Goal: Task Accomplishment & Management: Manage account settings

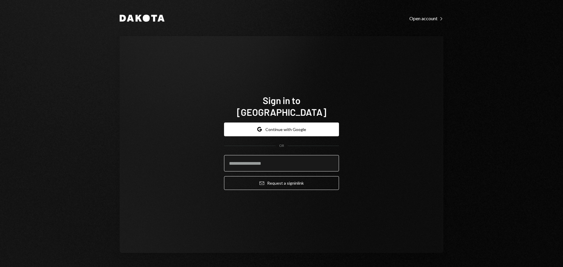
click at [270, 160] on input "email" at bounding box center [281, 163] width 115 height 16
type input "**********"
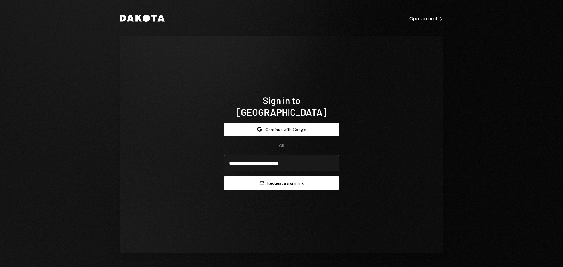
click at [266, 178] on button "Email Request a sign in link" at bounding box center [281, 183] width 115 height 14
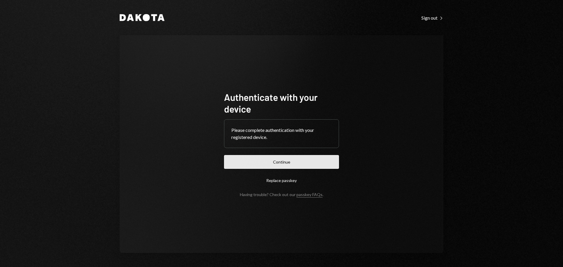
click at [240, 161] on button "Continue" at bounding box center [281, 162] width 115 height 14
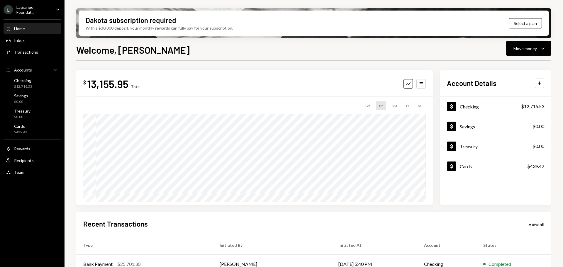
click at [36, 4] on ul "[PERSON_NAME] Foundat... Caret Down Home Home Inbox Inbox Activities Transactio…" at bounding box center [32, 89] width 64 height 179
click at [43, 9] on div "Lagrange Foundat..." at bounding box center [33, 10] width 35 height 10
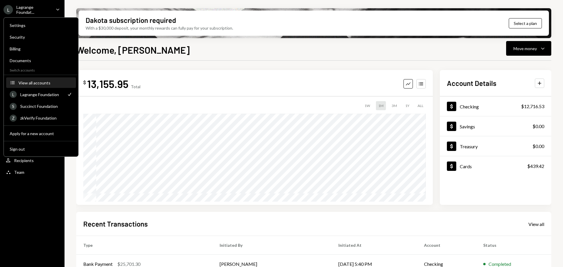
click at [29, 87] on button "Accounts View all accounts" at bounding box center [41, 83] width 70 height 11
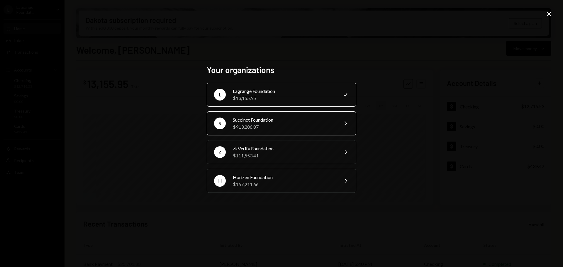
click at [276, 123] on div "$913,206.87" at bounding box center [284, 126] width 102 height 7
